Goal: Task Accomplishment & Management: Complete application form

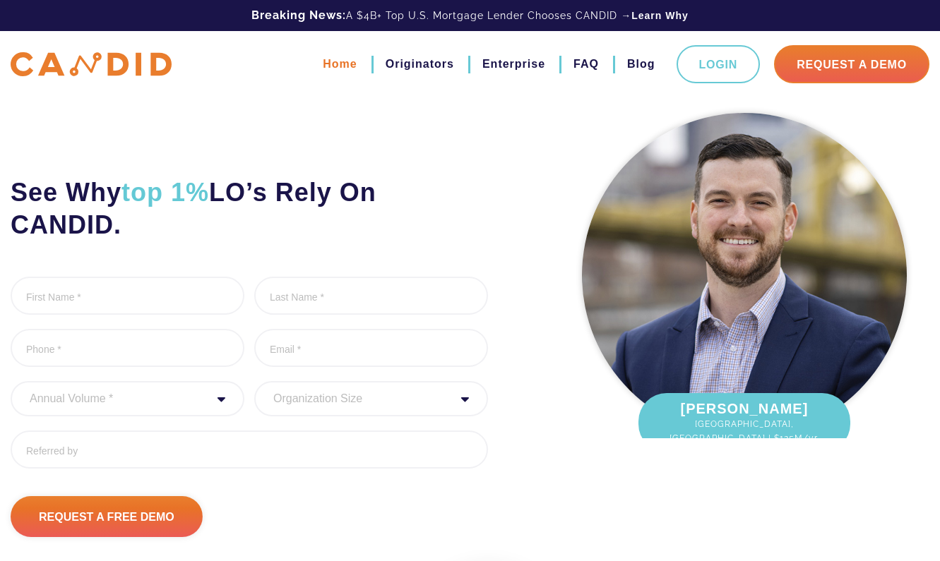
click at [346, 65] on link "Home" at bounding box center [340, 64] width 34 height 24
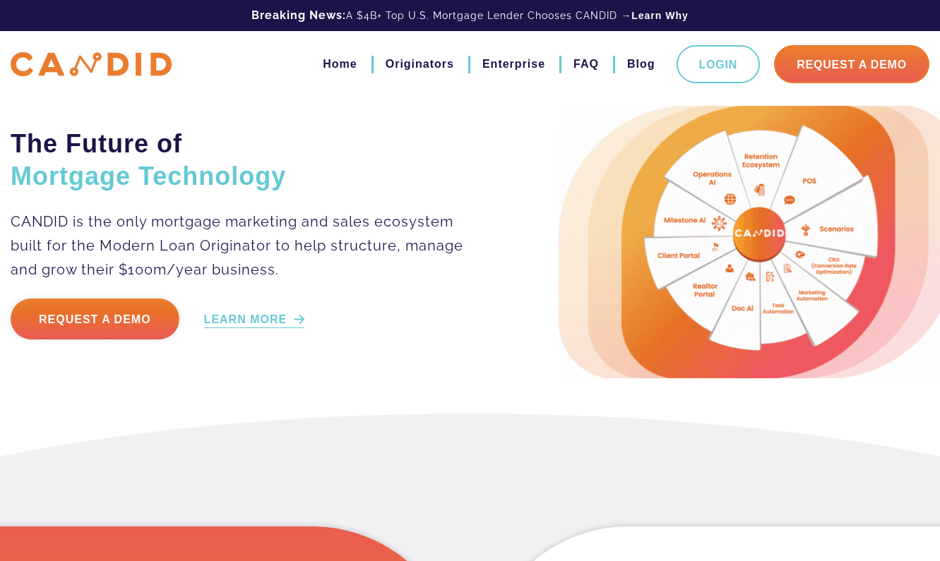
click at [285, 322] on link "LEARN MORE" at bounding box center [254, 320] width 101 height 16
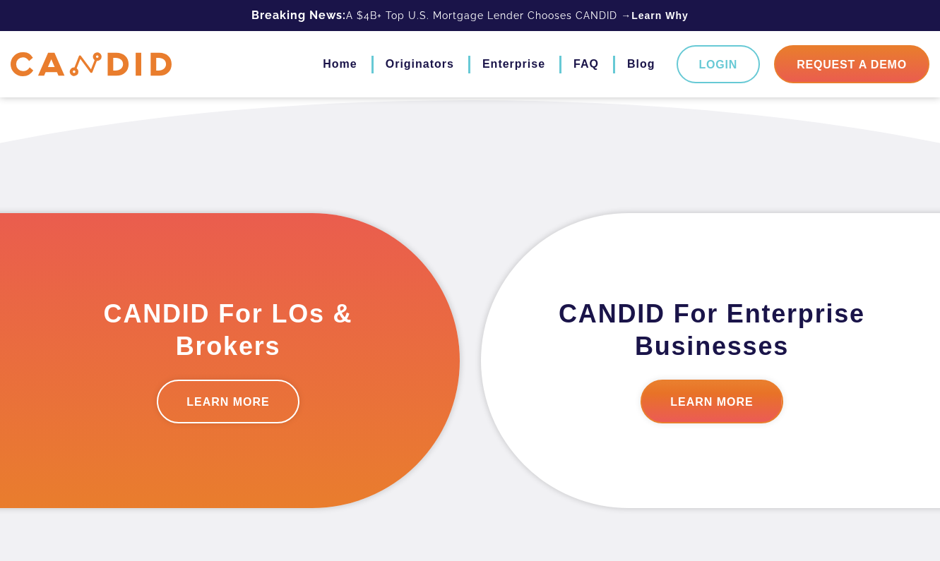
scroll to position [316, 0]
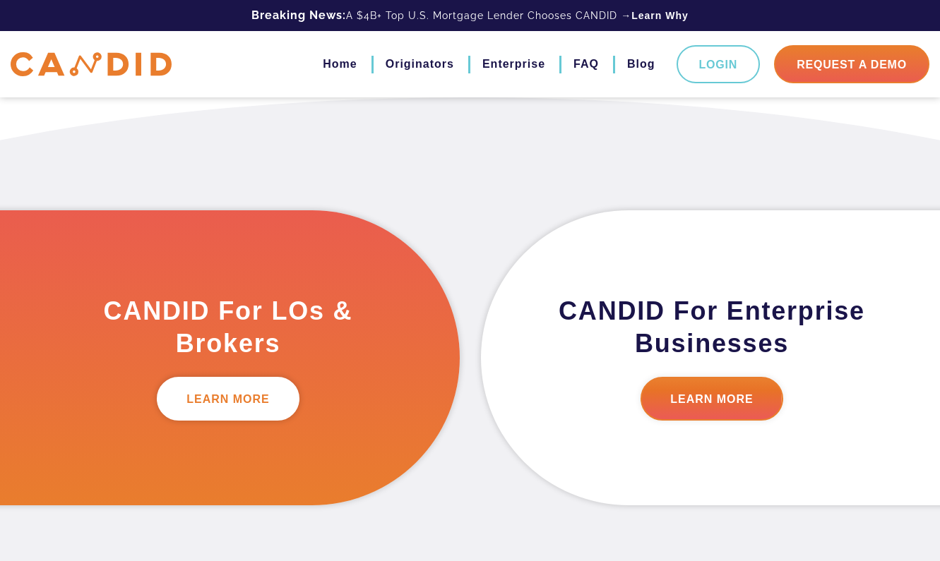
click at [246, 402] on link "LEARN MORE" at bounding box center [228, 399] width 143 height 44
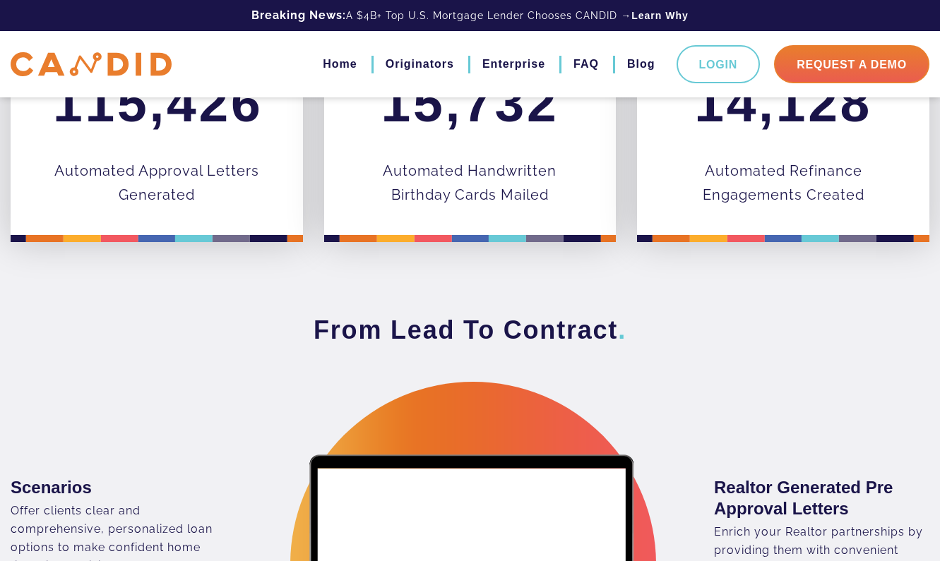
scroll to position [975, 0]
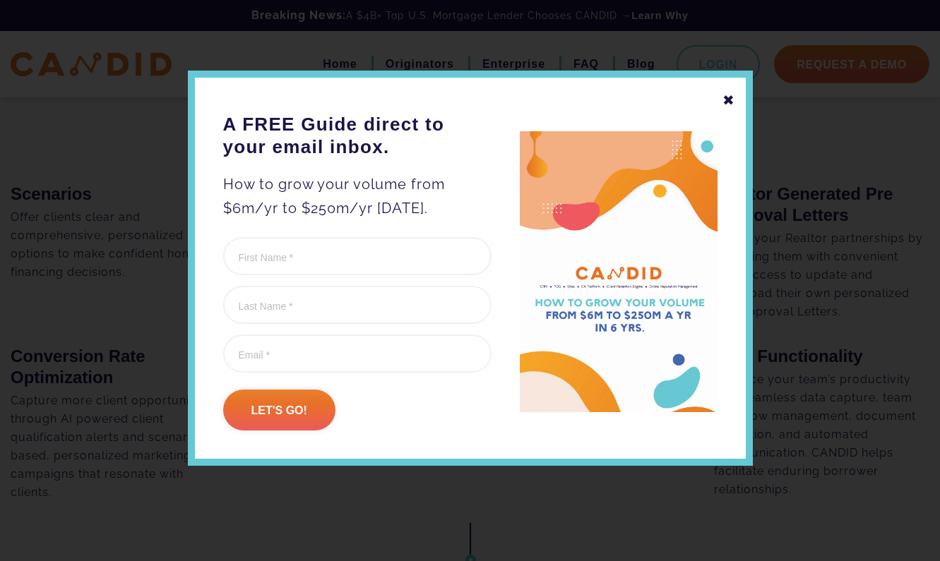
click at [730, 98] on div "✖" at bounding box center [729, 100] width 13 height 24
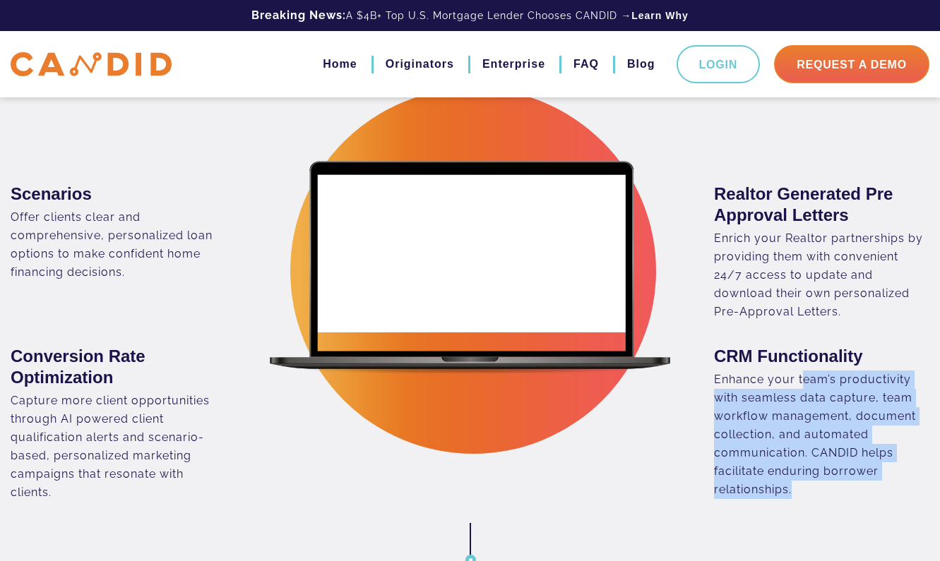
drag, startPoint x: 801, startPoint y: 383, endPoint x: 817, endPoint y: 485, distance: 103.0
click at [817, 485] on div "Enhance your team’s productivity with seamless data capture, team workflow mana…" at bounding box center [821, 435] width 215 height 129
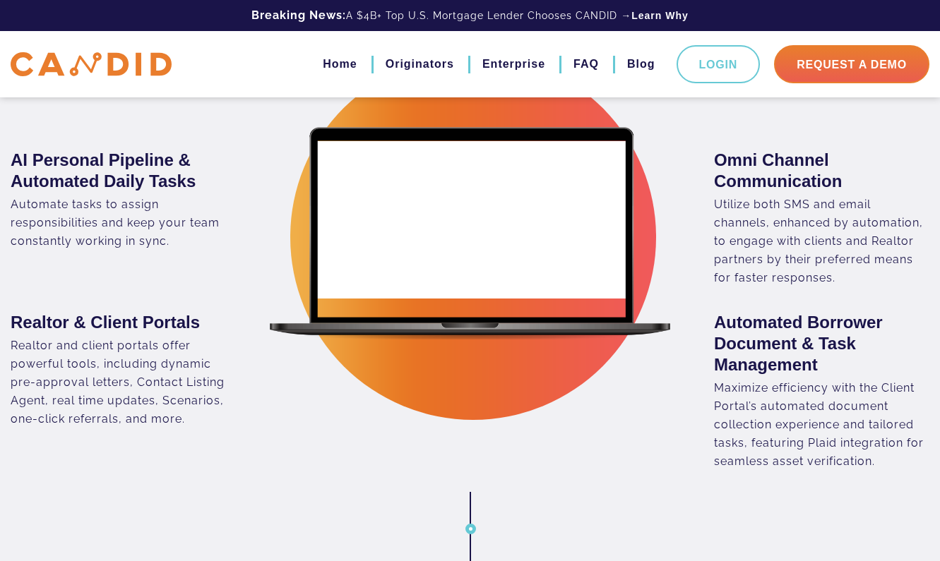
scroll to position [1602, 0]
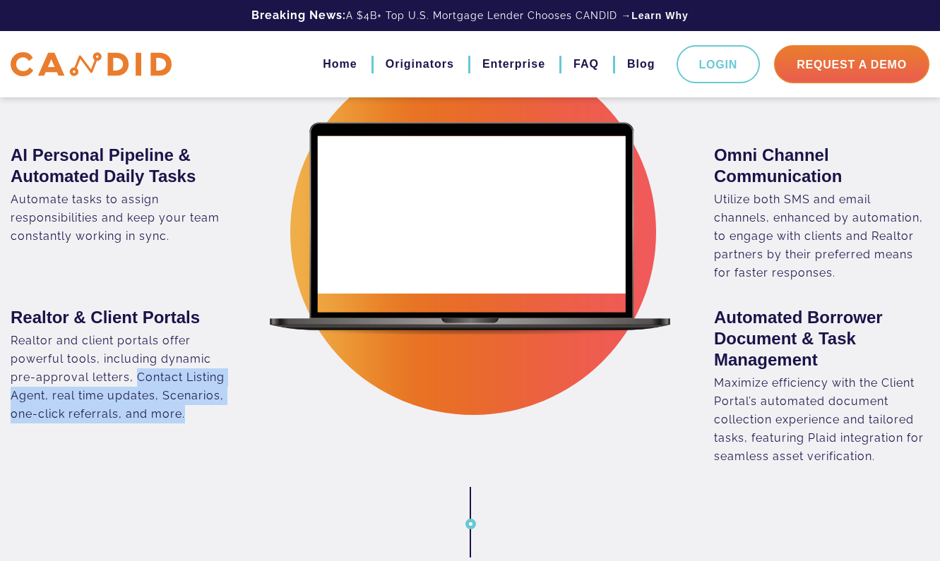
drag, startPoint x: 136, startPoint y: 379, endPoint x: 191, endPoint y: 427, distance: 72.6
click at [191, 427] on div "Realtor & Client Portals Realtor and client portals offer powerful tools, inclu…" at bounding box center [235, 375] width 470 height 184
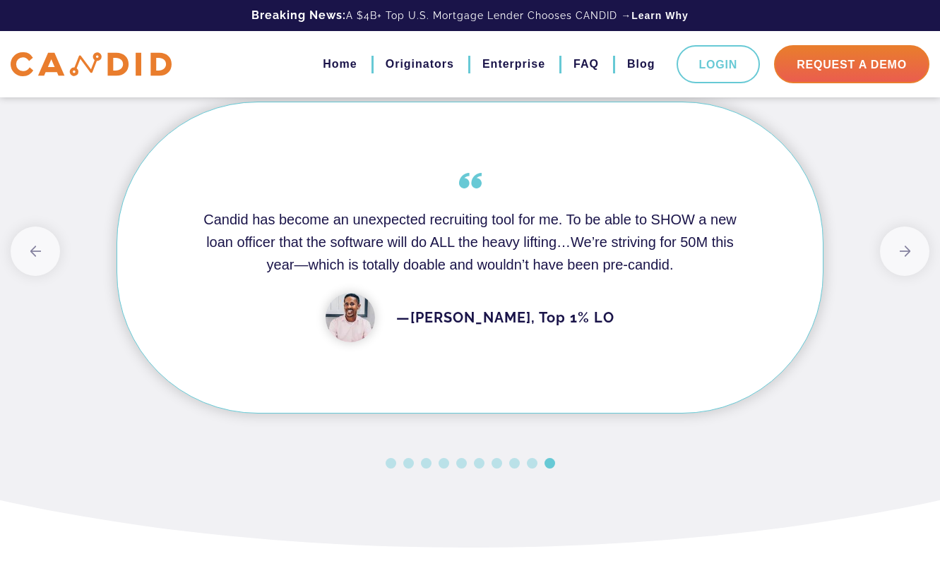
scroll to position [4113, 0]
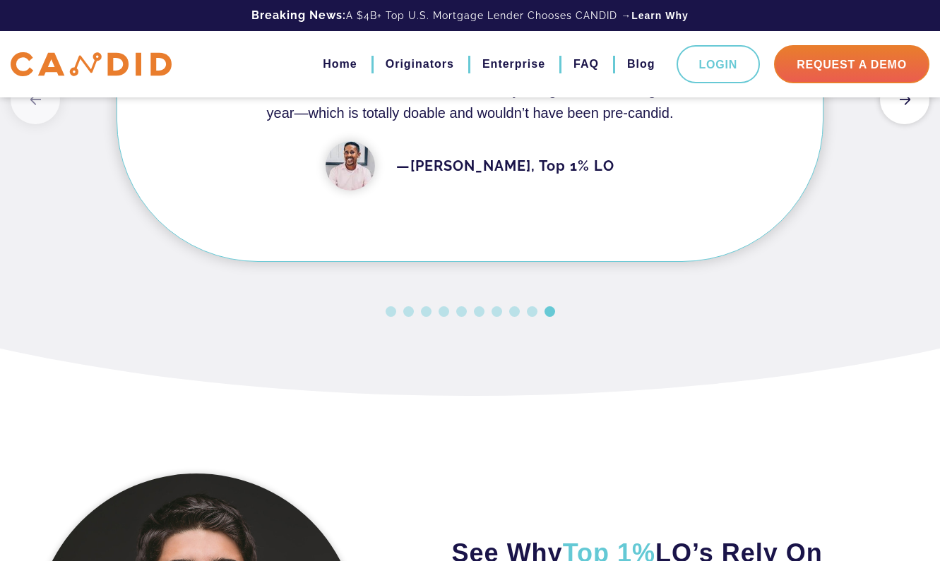
click at [905, 124] on button "Next" at bounding box center [904, 99] width 49 height 49
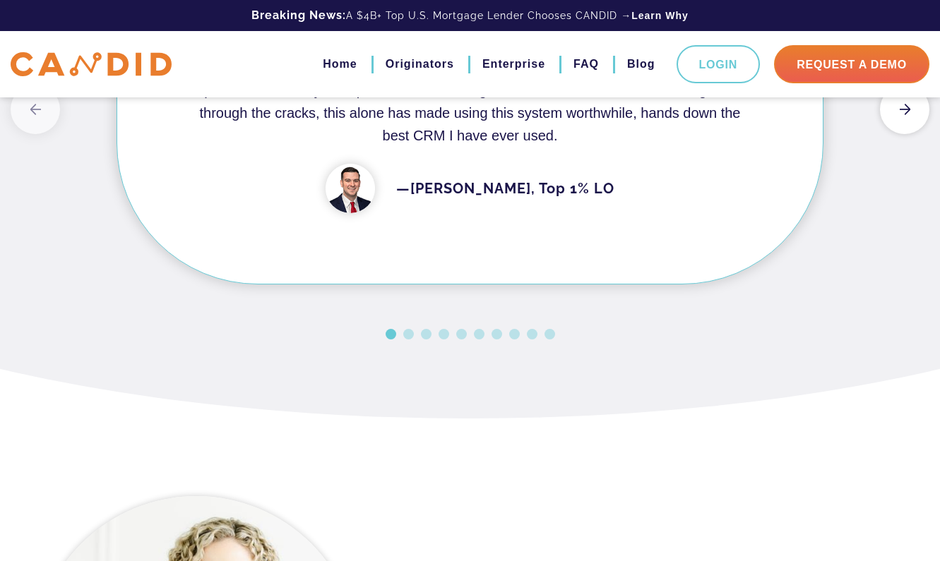
click at [905, 134] on button "Next" at bounding box center [904, 109] width 49 height 49
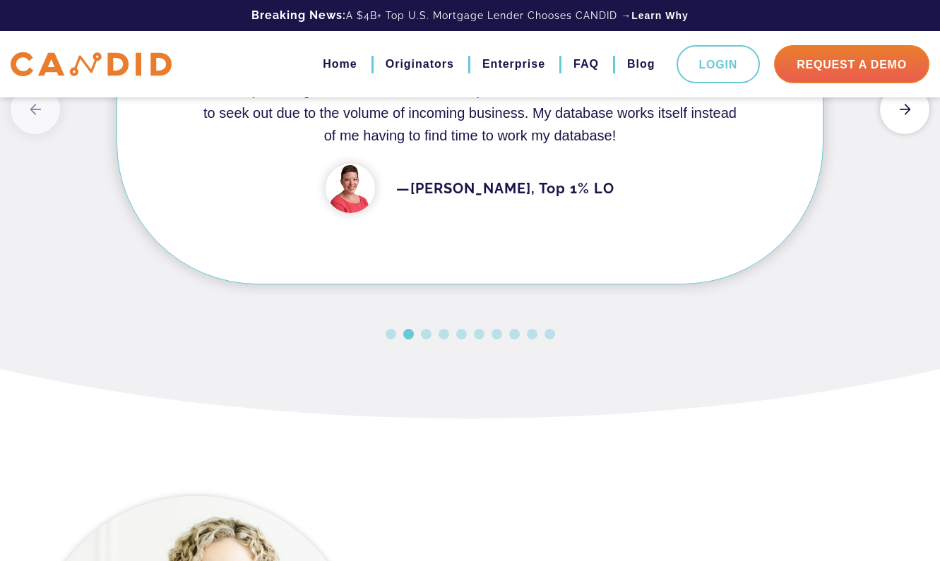
click at [905, 134] on button "Next" at bounding box center [904, 109] width 49 height 49
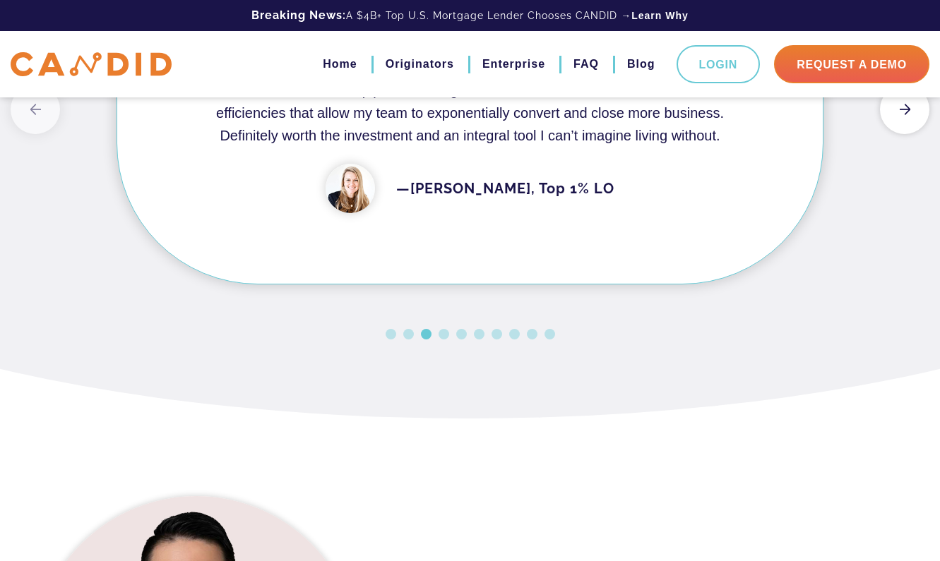
click at [905, 134] on button "Next" at bounding box center [904, 109] width 49 height 49
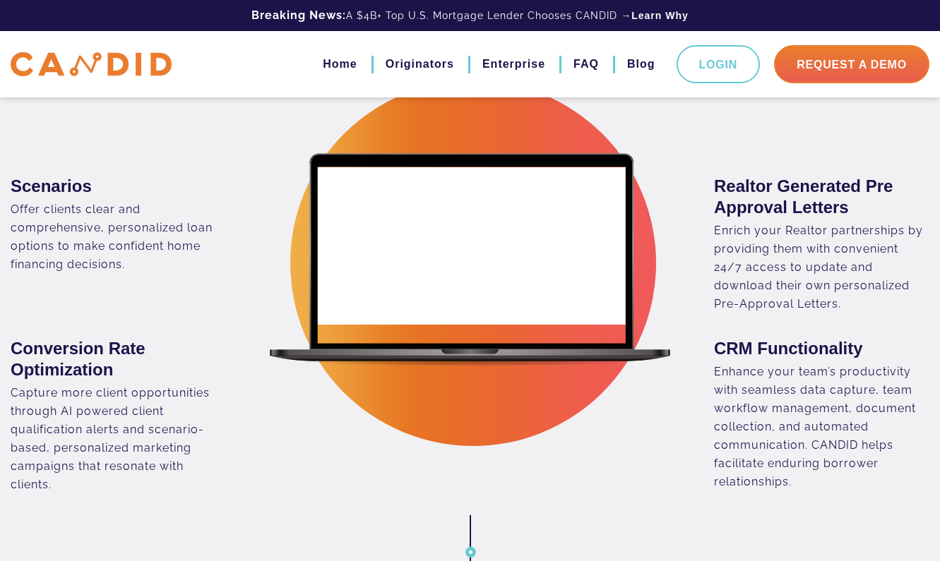
scroll to position [130, 0]
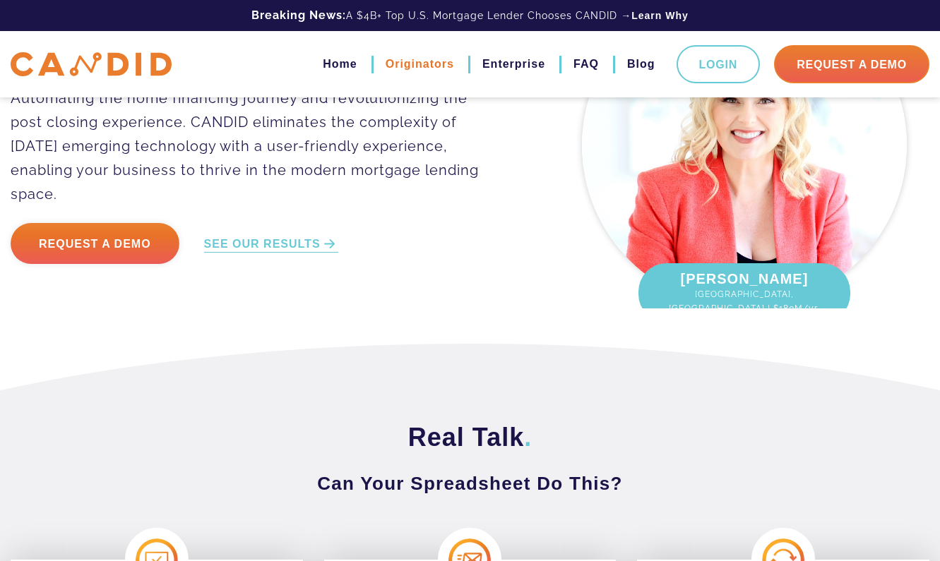
click at [413, 59] on link "Originators" at bounding box center [420, 64] width 69 height 24
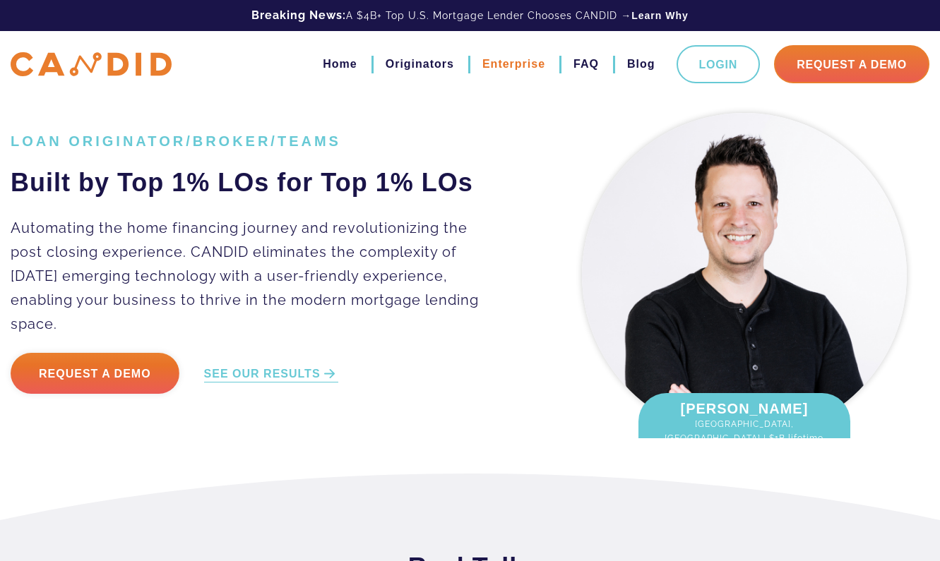
click at [496, 61] on link "Enterprise" at bounding box center [513, 64] width 63 height 24
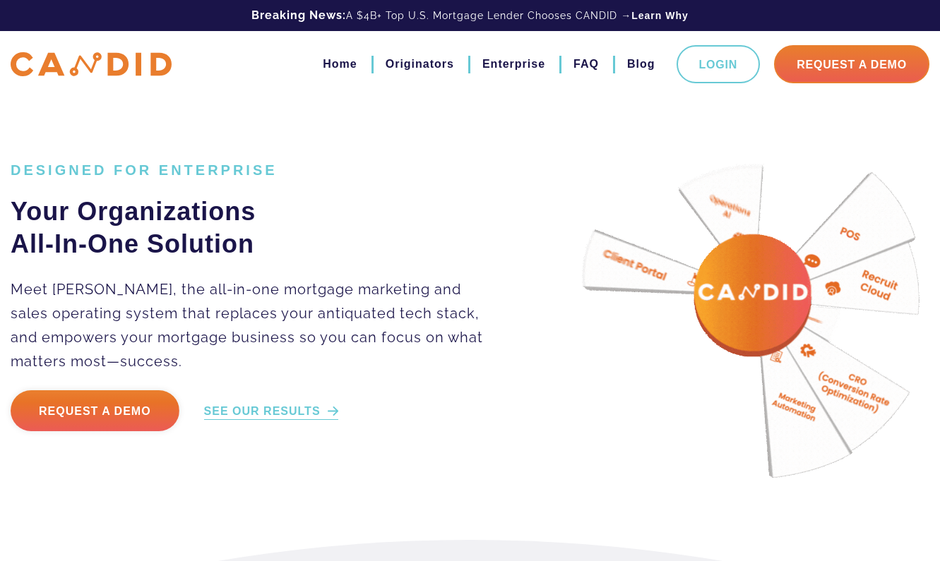
click at [256, 411] on link "SEE OUR RESULTS" at bounding box center [271, 412] width 134 height 16
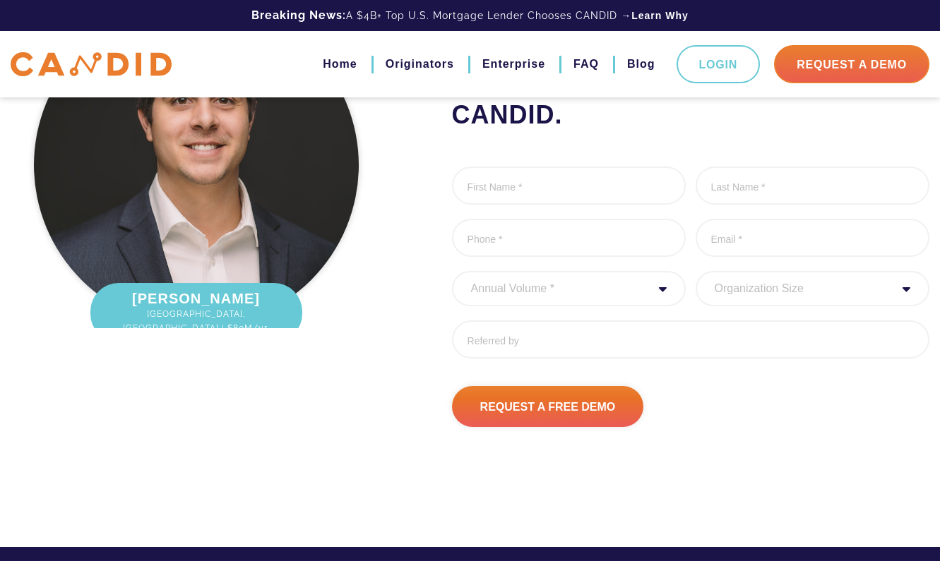
scroll to position [3693, 0]
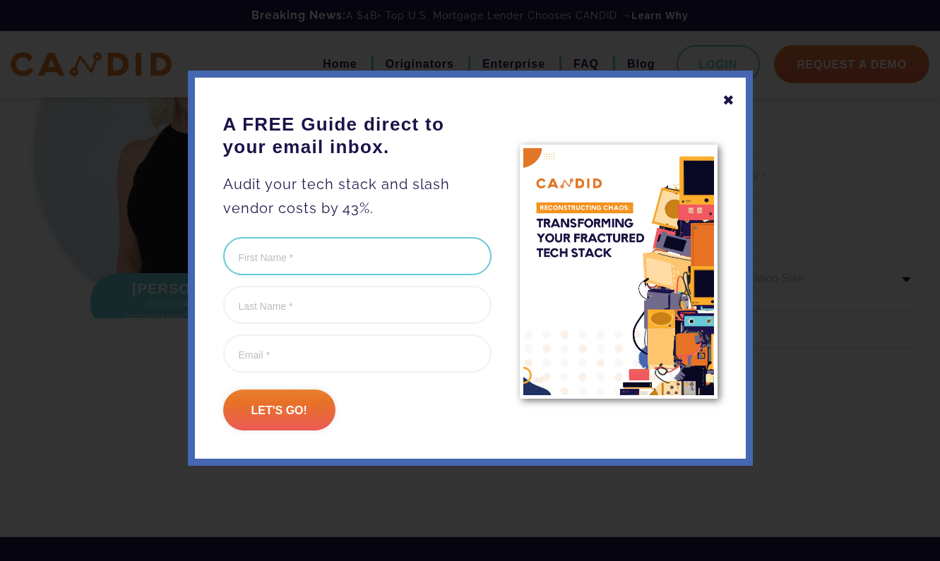
click at [254, 264] on input "First Name (Required)" at bounding box center [357, 256] width 268 height 38
type input "Pamela"
type input "Hogan"
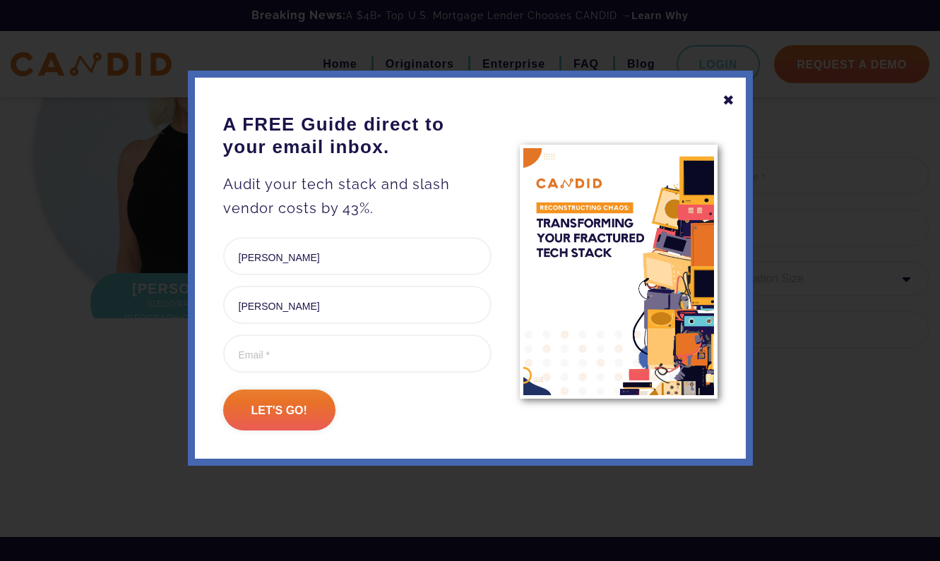
type input "pamela.dawn.hogan@gmail.com"
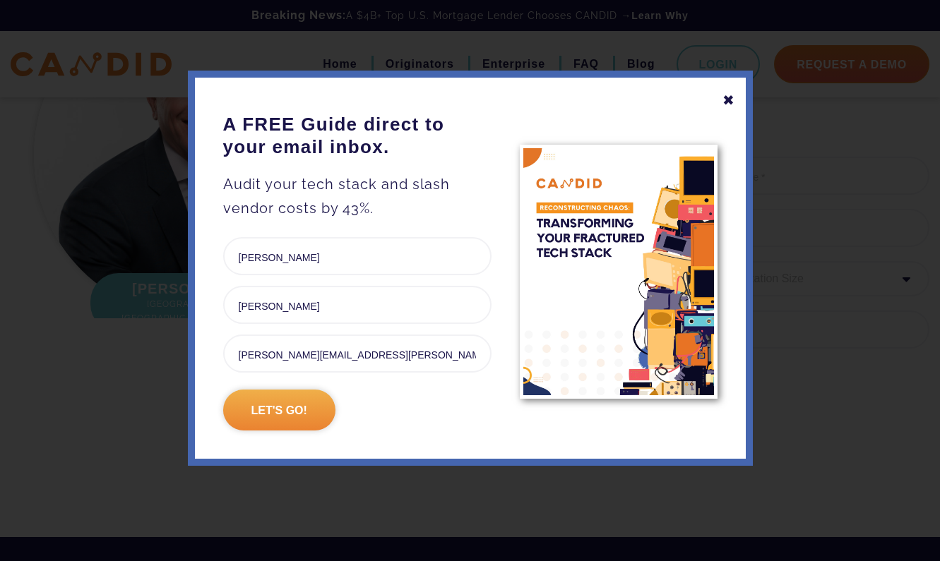
click at [282, 416] on input "Let's go!" at bounding box center [279, 410] width 112 height 41
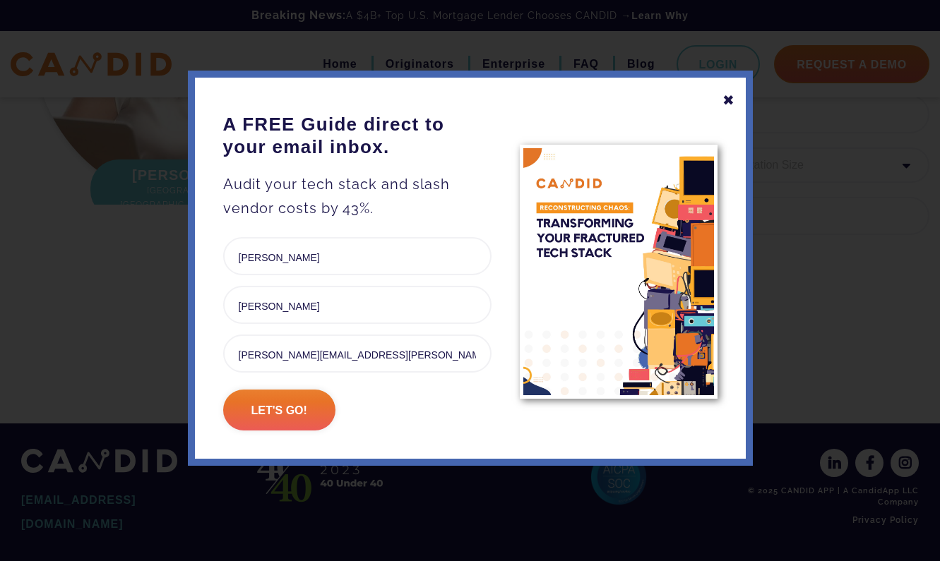
scroll to position [0, 0]
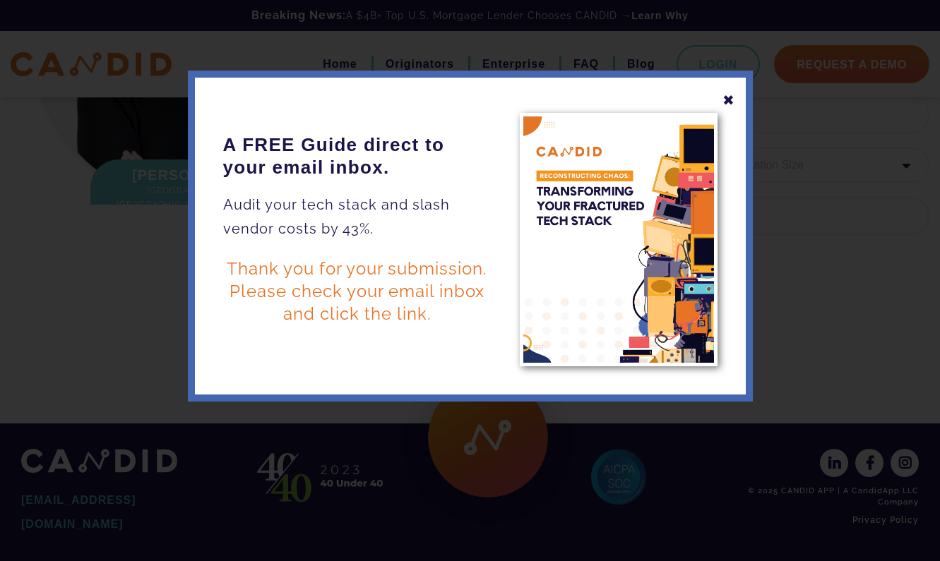
click at [730, 103] on div "✖" at bounding box center [729, 100] width 13 height 24
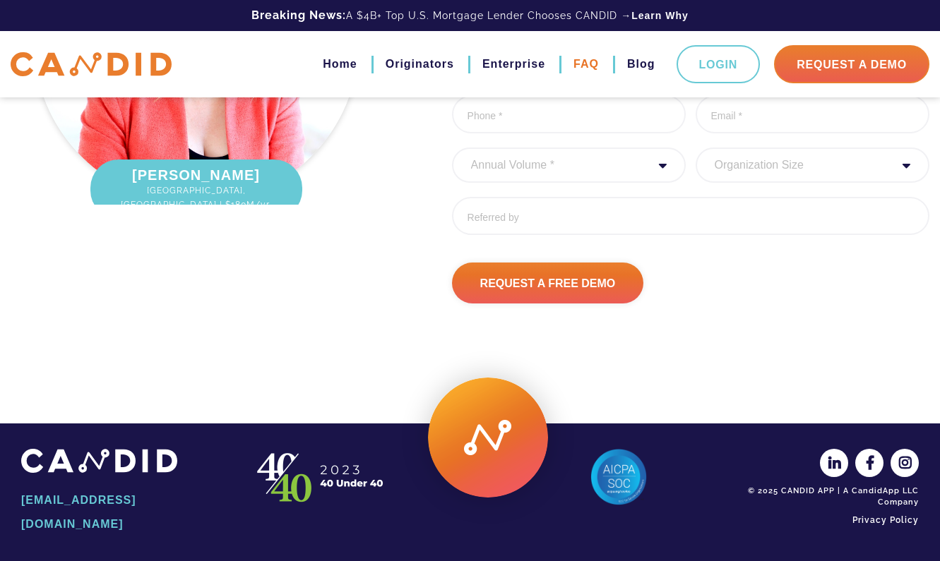
click at [586, 63] on link "FAQ" at bounding box center [585, 64] width 25 height 24
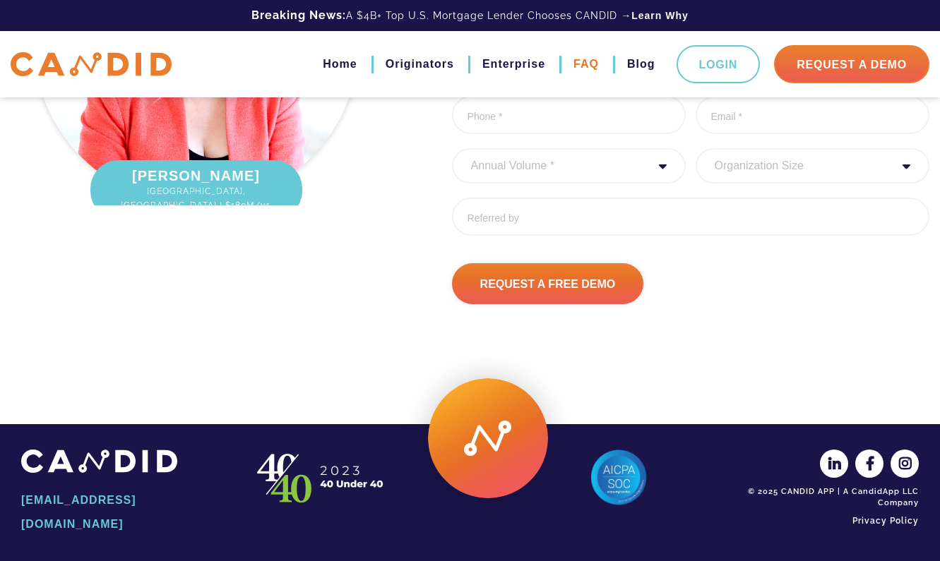
scroll to position [3831, 0]
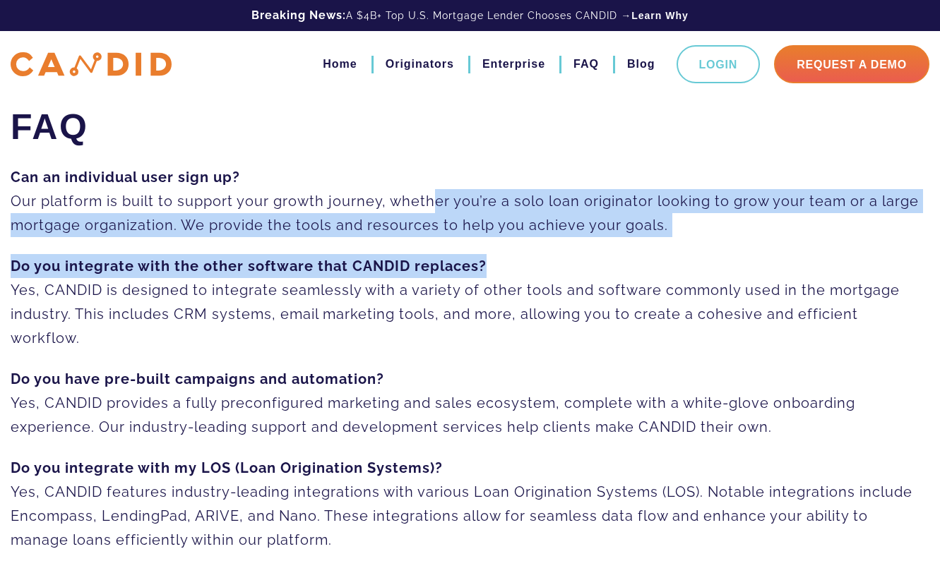
drag, startPoint x: 424, startPoint y: 213, endPoint x: 612, endPoint y: 278, distance: 198.8
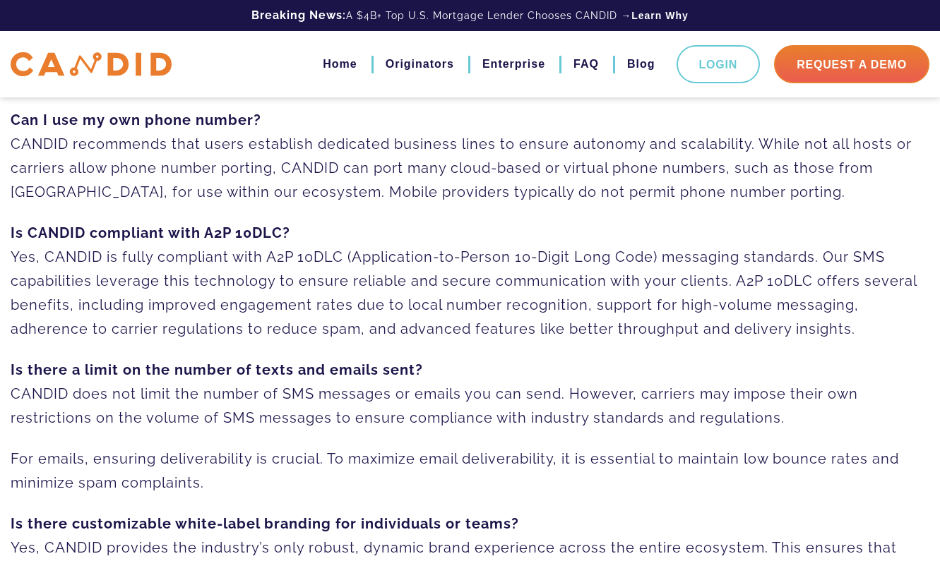
scroll to position [614, 0]
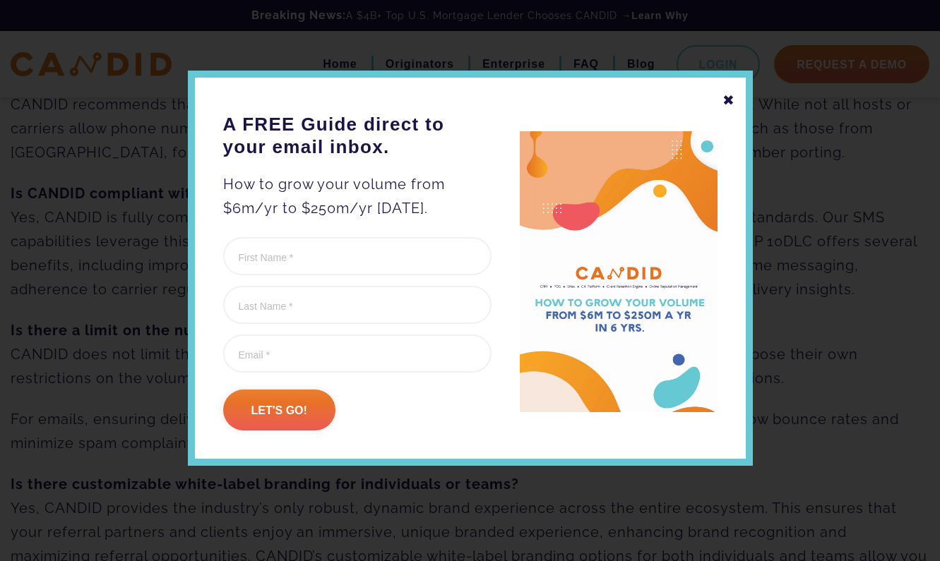
click at [728, 100] on div "✖" at bounding box center [729, 100] width 13 height 24
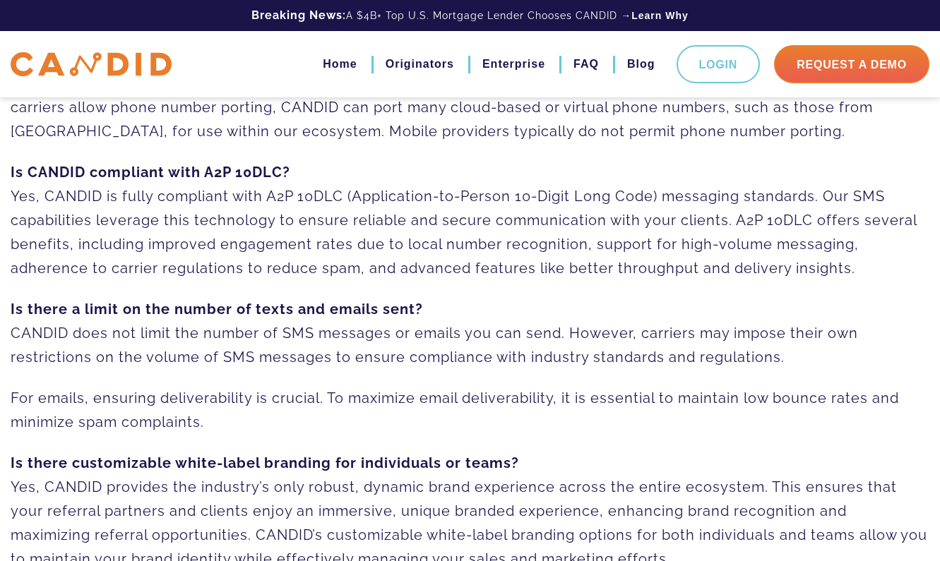
scroll to position [686, 0]
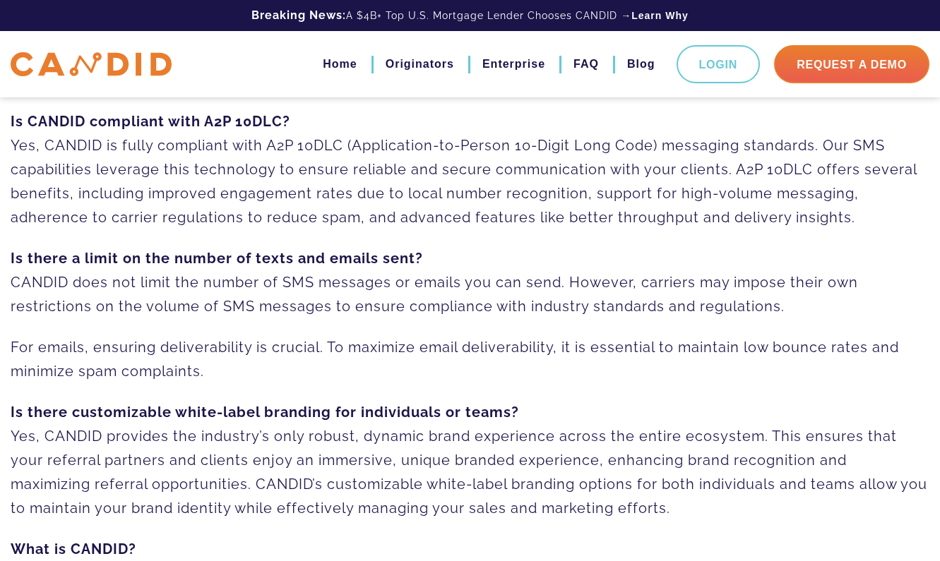
drag, startPoint x: 237, startPoint y: 255, endPoint x: 797, endPoint y: 295, distance: 561.5
click at [800, 294] on p "Is there a limit on the number of texts and emails sent? CANDID does not limit …" at bounding box center [470, 282] width 919 height 72
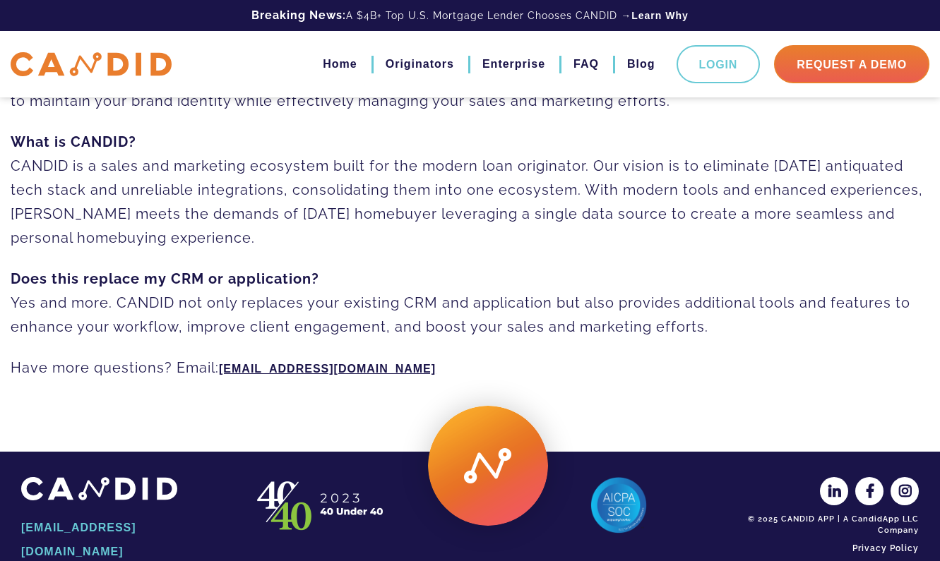
scroll to position [0, 0]
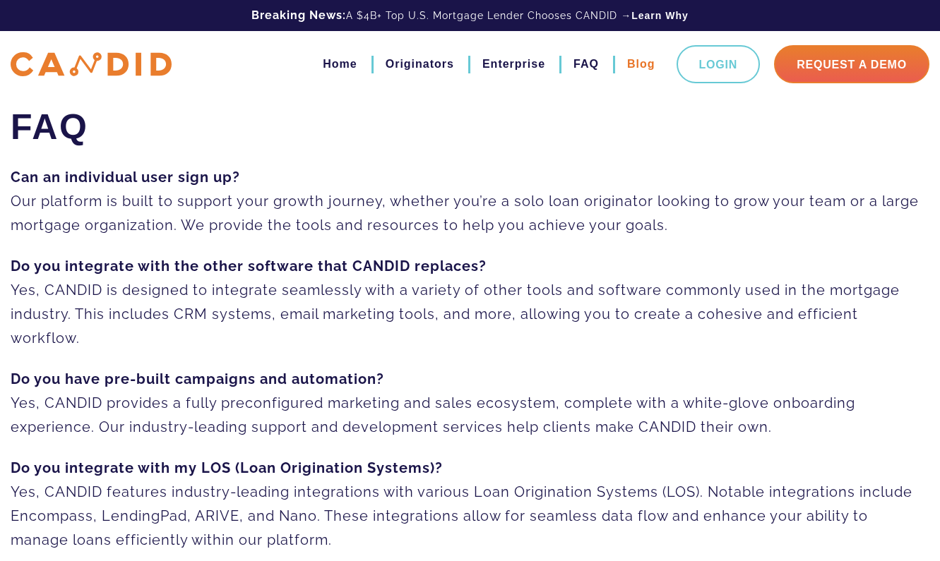
click at [637, 65] on link "Blog" at bounding box center [641, 64] width 28 height 24
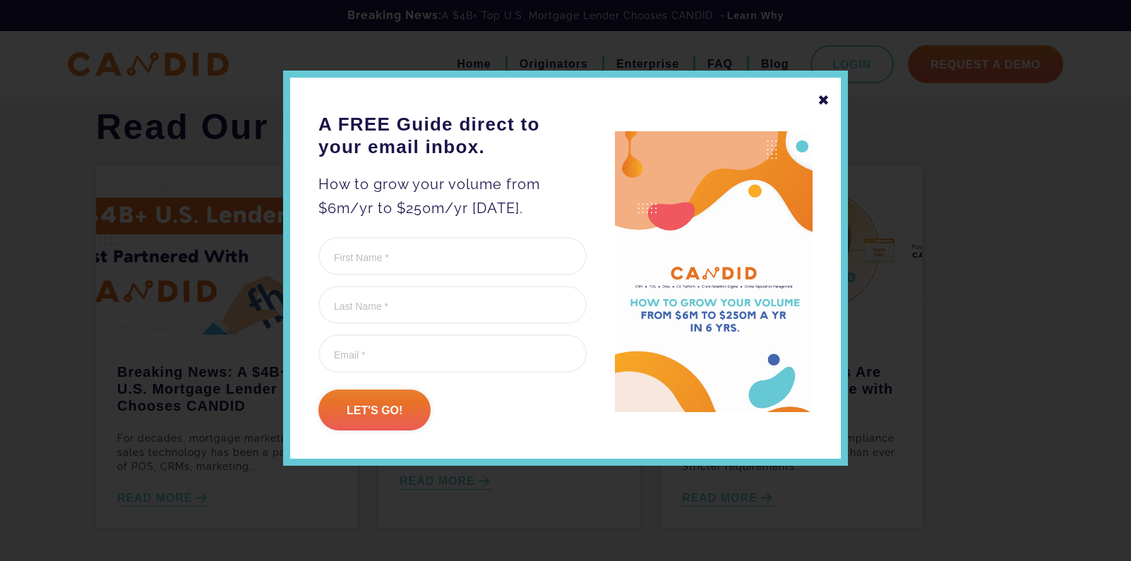
click at [825, 103] on div "✖" at bounding box center [824, 100] width 13 height 24
